Goal: Task Accomplishment & Management: Use online tool/utility

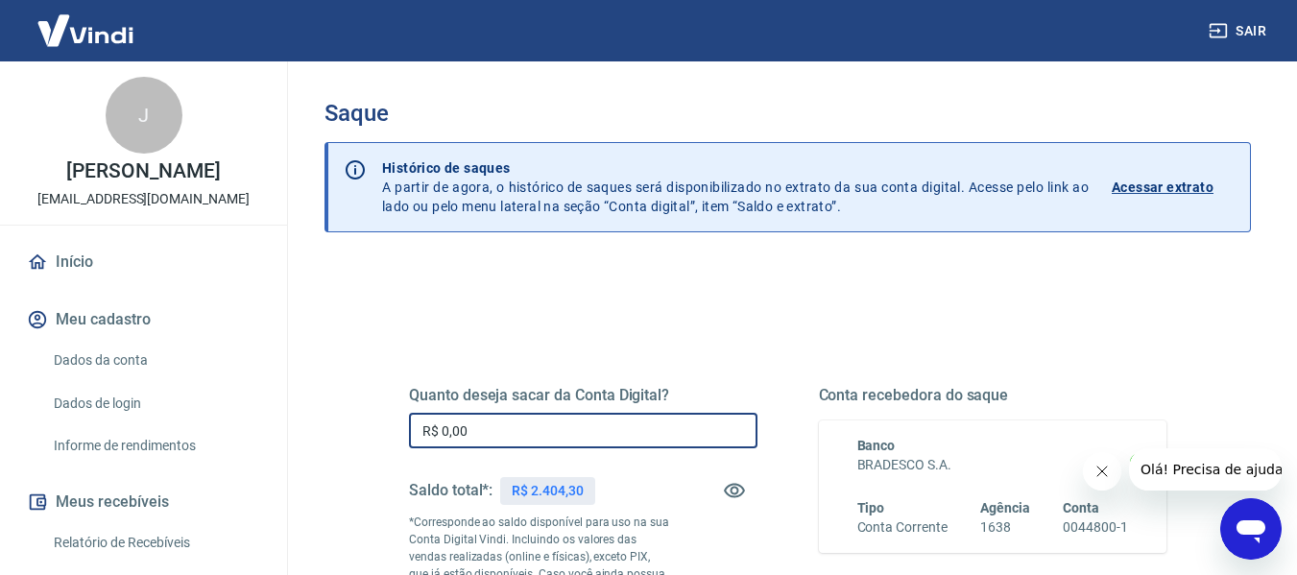
click at [494, 437] on input "R$ 0,00" at bounding box center [583, 431] width 348 height 36
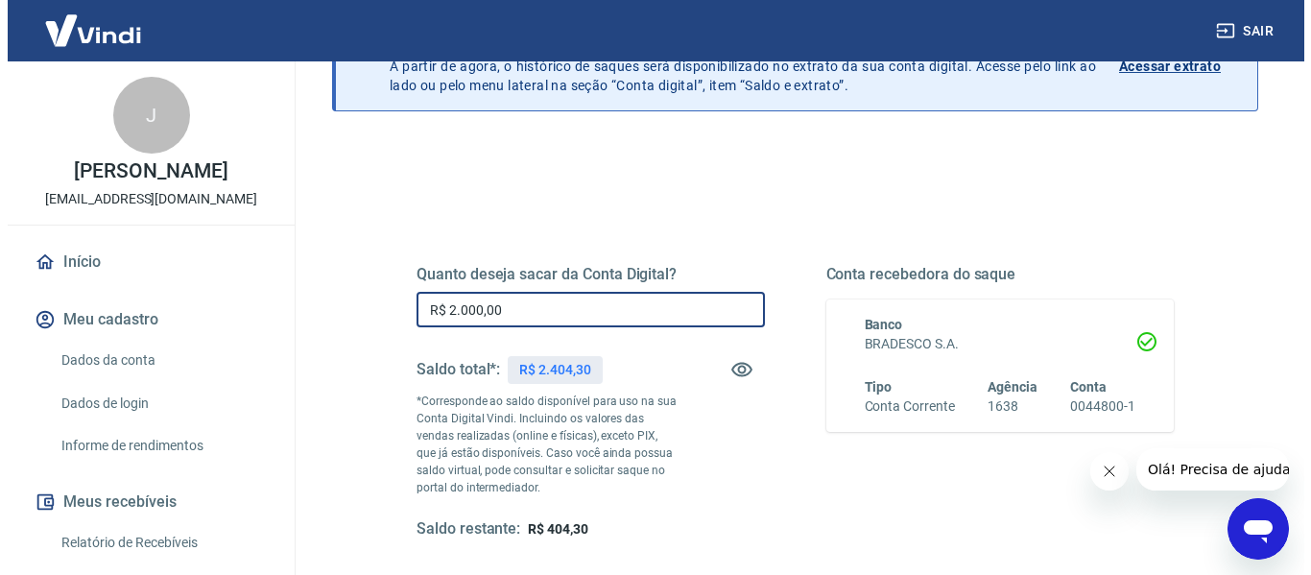
scroll to position [288, 0]
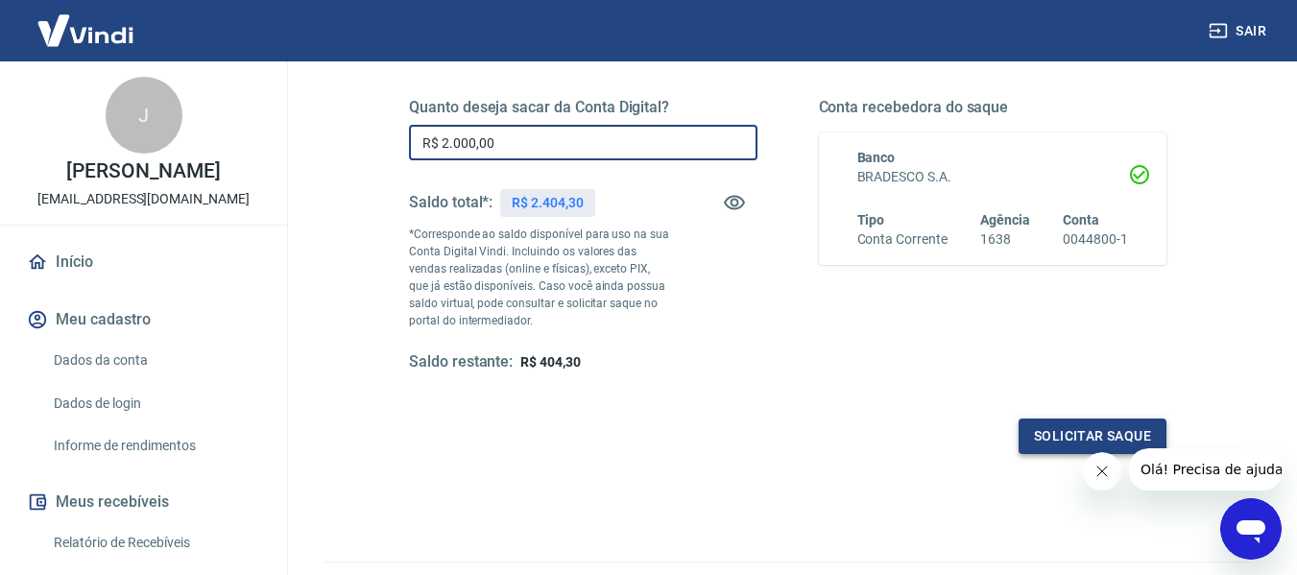
type input "R$ 2.000,00"
click at [1074, 421] on button "Solicitar saque" at bounding box center [1092, 436] width 148 height 36
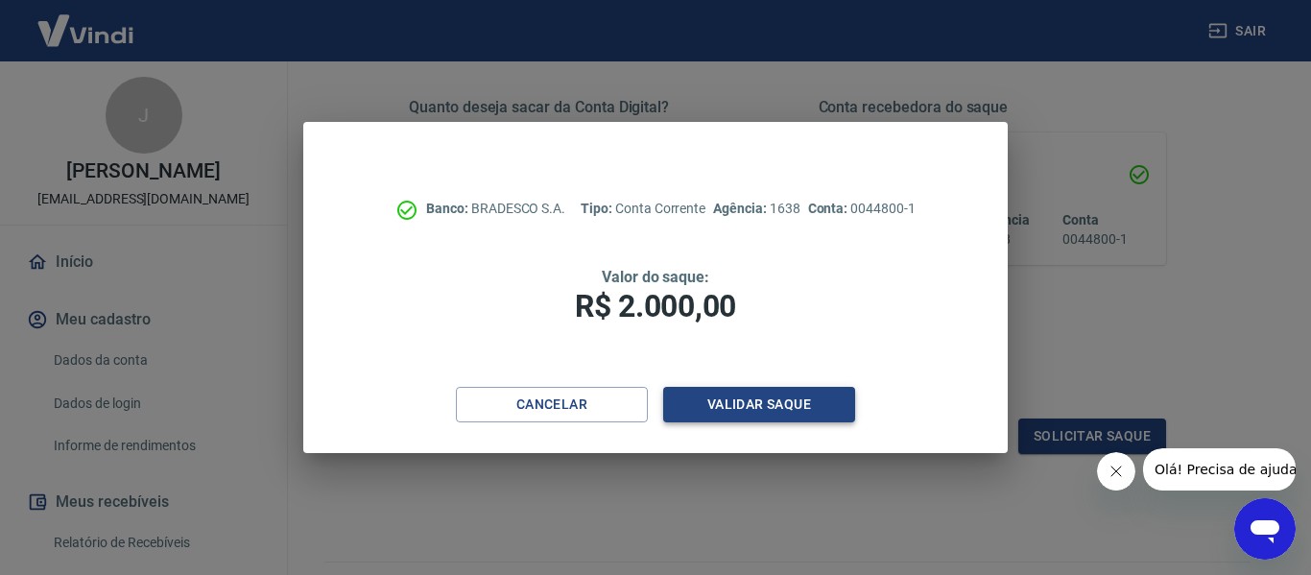
click at [768, 406] on button "Validar saque" at bounding box center [759, 405] width 192 height 36
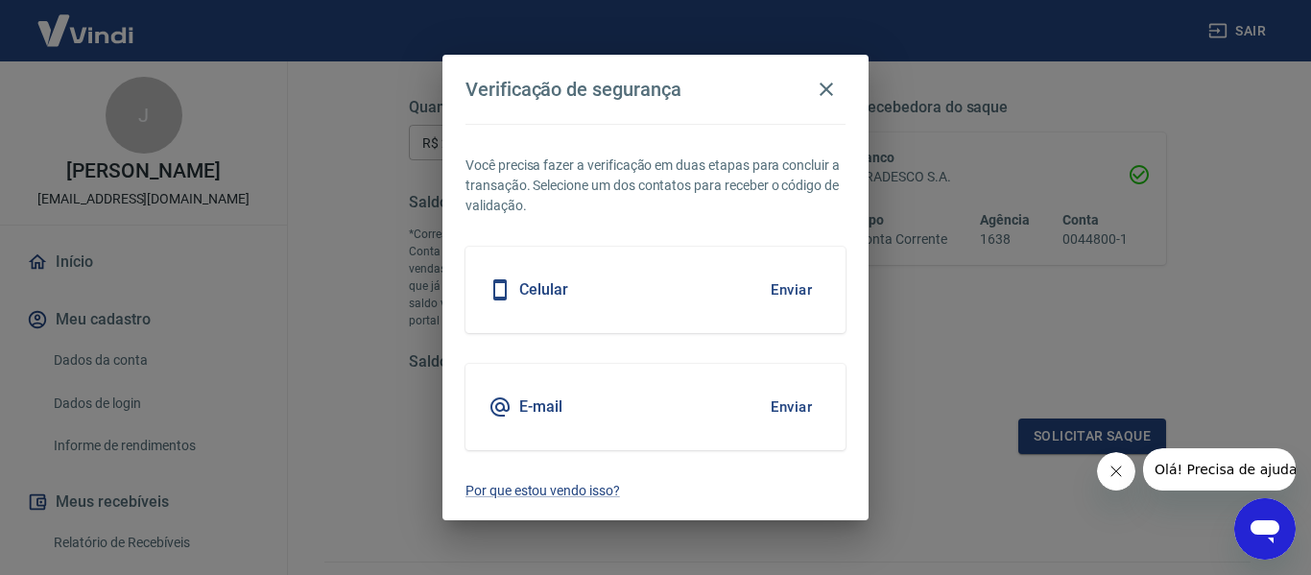
click at [816, 281] on button "Enviar" at bounding box center [791, 290] width 62 height 40
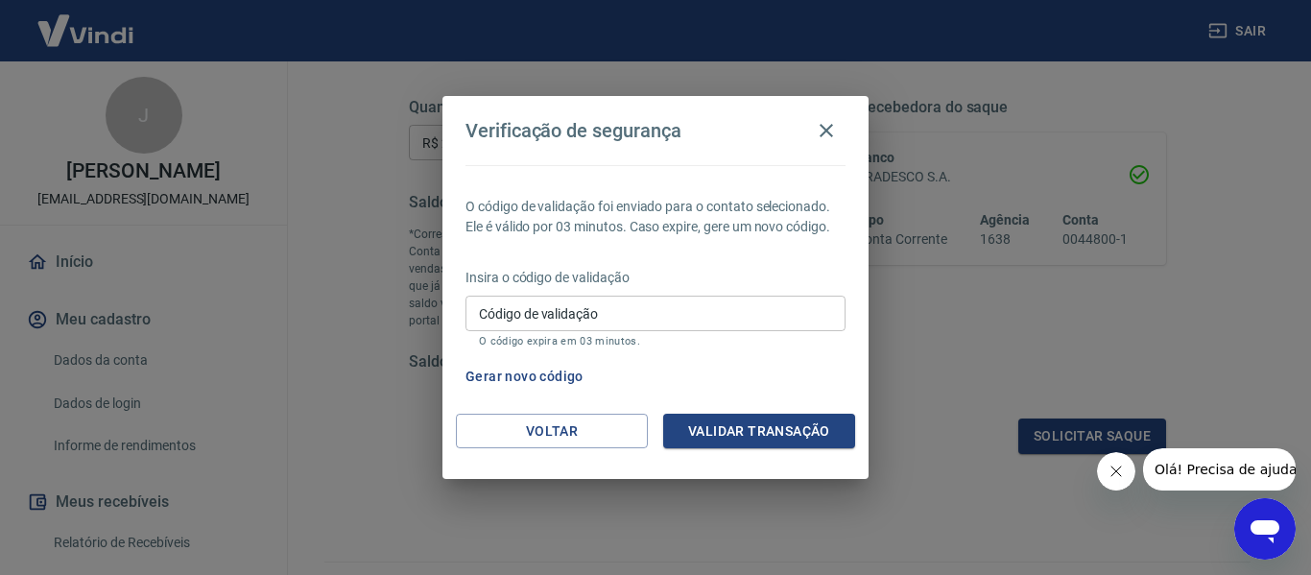
click at [549, 321] on input "Código de validação" at bounding box center [656, 314] width 380 height 36
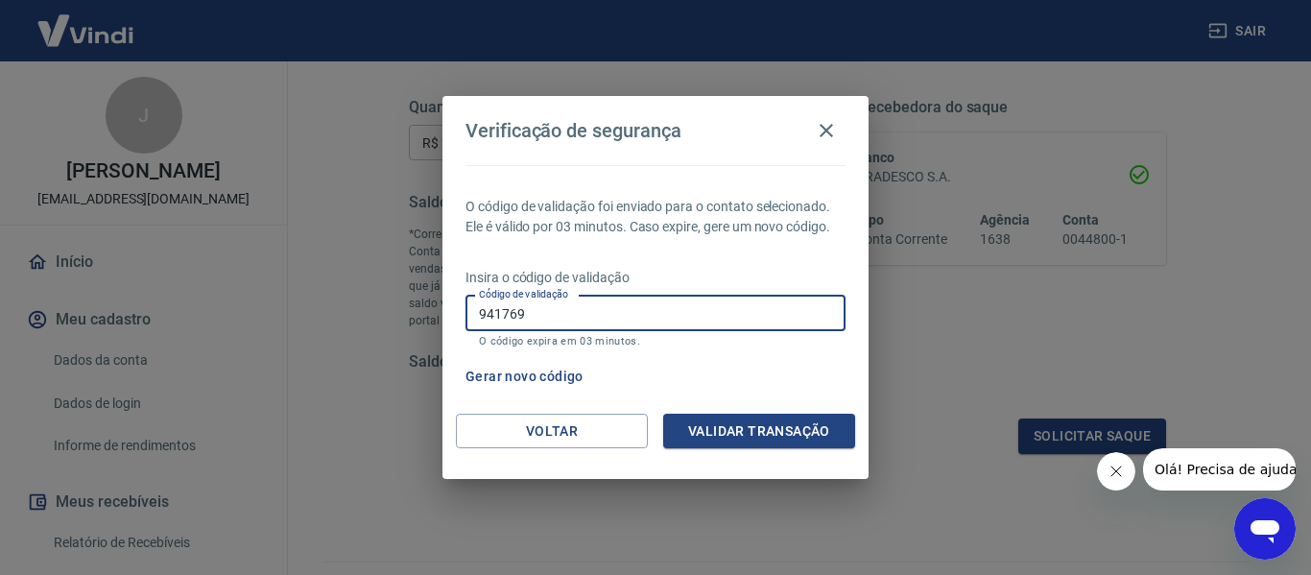
type input "941769"
click at [751, 414] on button "Validar transação" at bounding box center [759, 432] width 192 height 36
